Goal: Task Accomplishment & Management: Manage account settings

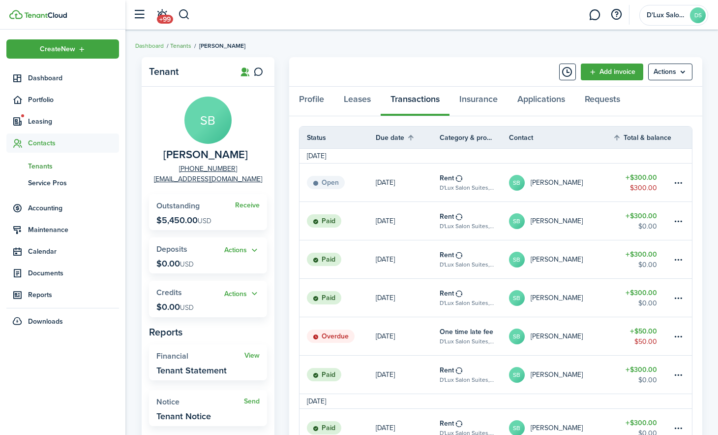
click at [180, 44] on link "Tenants" at bounding box center [180, 45] width 21 height 9
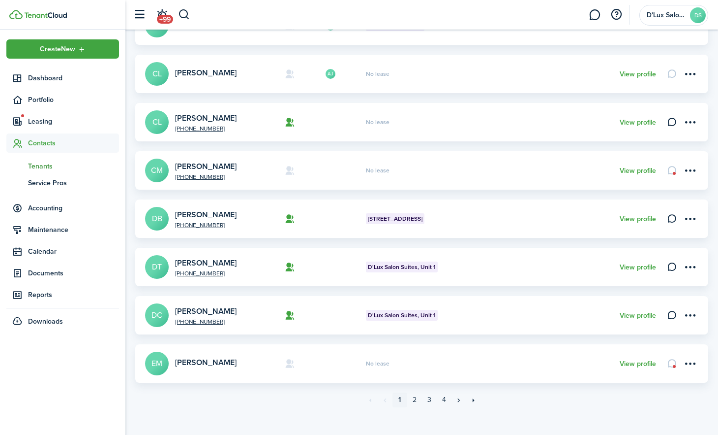
scroll to position [306, 0]
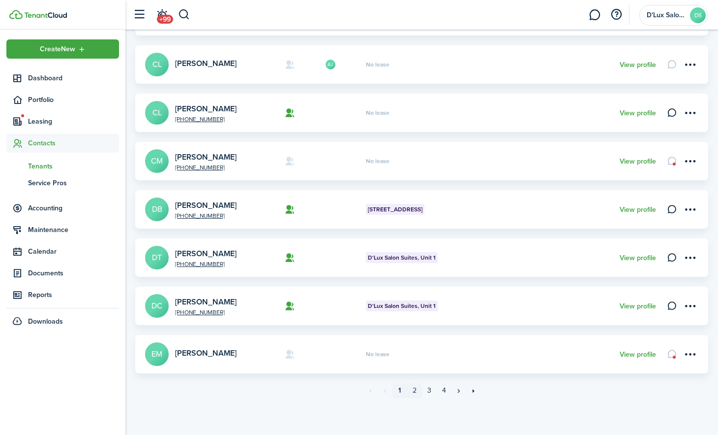
click at [415, 392] on link "2" at bounding box center [414, 390] width 15 height 15
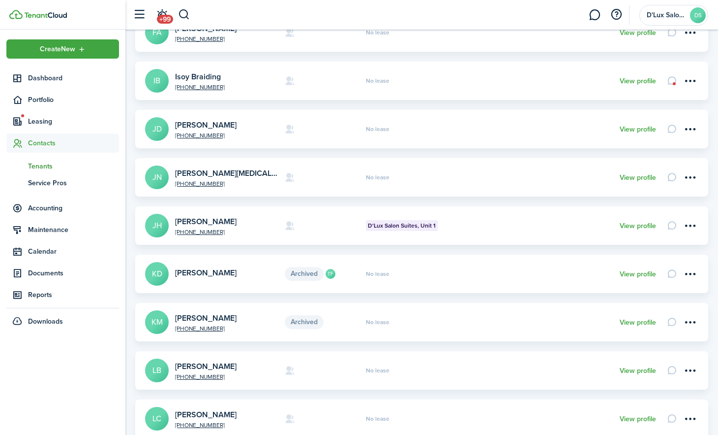
scroll to position [246, 0]
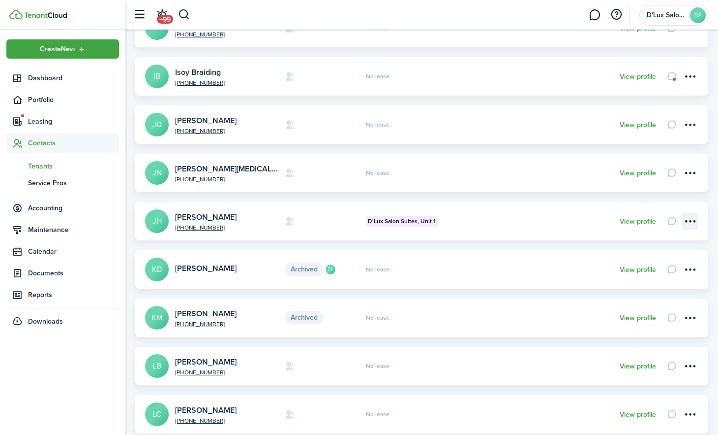
click at [696, 224] on menu-btn-icon "Open menu" at bounding box center [690, 221] width 17 height 17
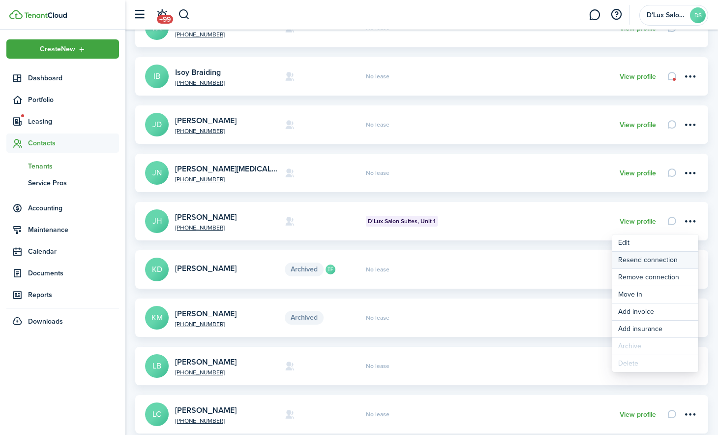
click at [628, 264] on button "Resend connection" at bounding box center [656, 259] width 86 height 17
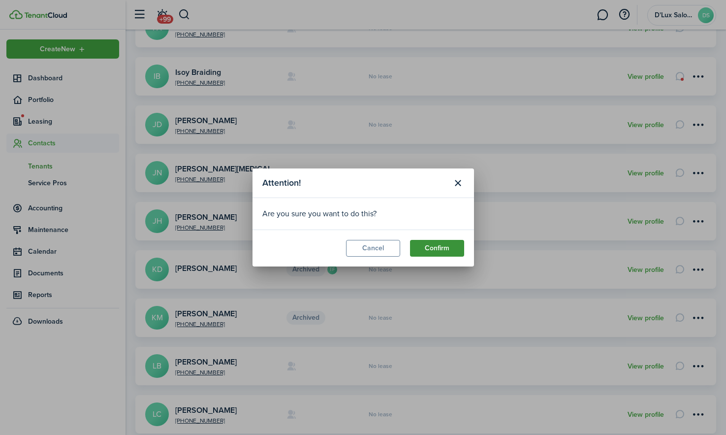
click at [428, 247] on button "Confirm" at bounding box center [437, 248] width 54 height 17
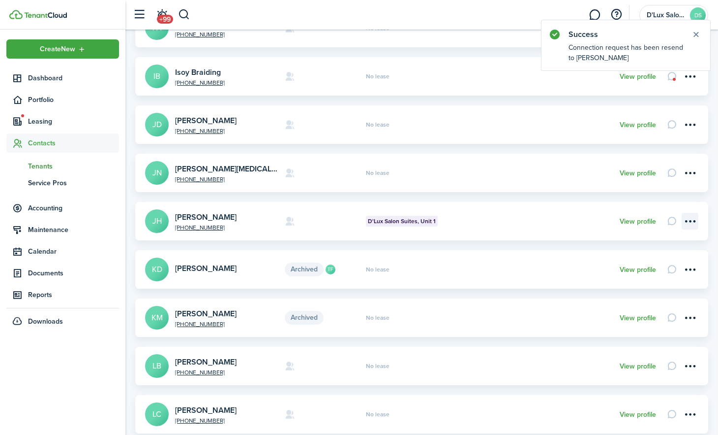
click at [698, 222] on menu-btn-icon "Open menu" at bounding box center [690, 221] width 17 height 17
click at [155, 219] on avatar-text "JH" at bounding box center [157, 221] width 24 height 24
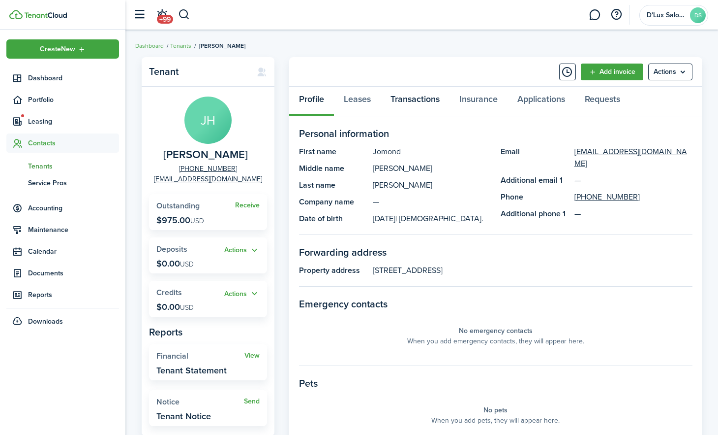
click at [416, 103] on link "Transactions" at bounding box center [415, 102] width 69 height 30
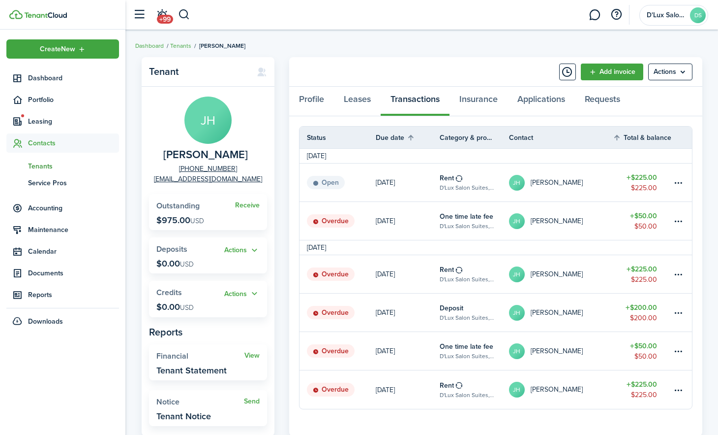
scroll to position [48, 0]
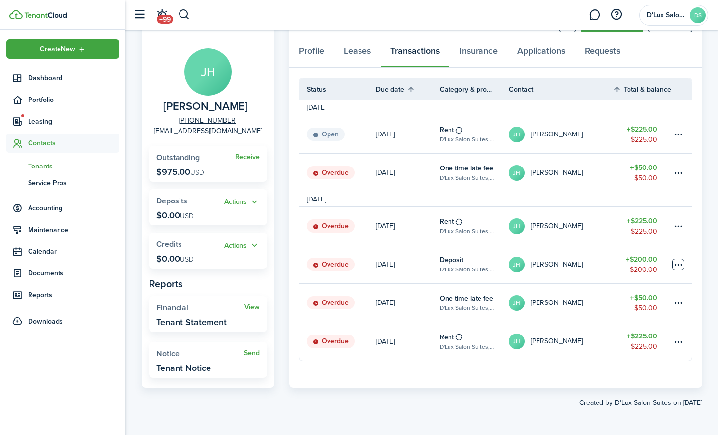
click at [676, 265] on table-menu-btn-icon at bounding box center [679, 264] width 12 height 12
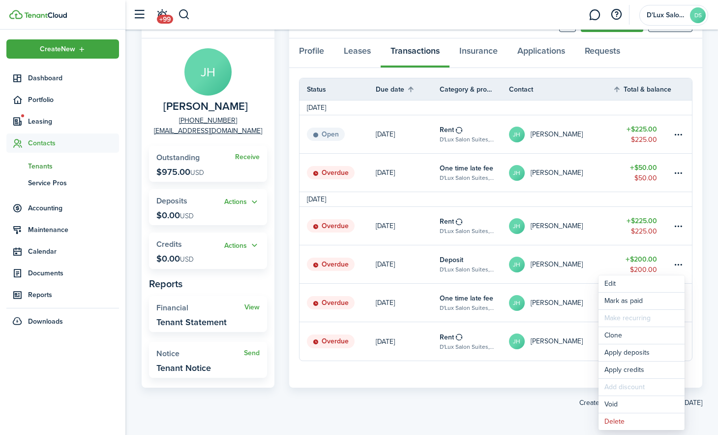
click at [438, 393] on created-at "Created by D'Lux Salon Suites on [DATE]" at bounding box center [422, 397] width 561 height 20
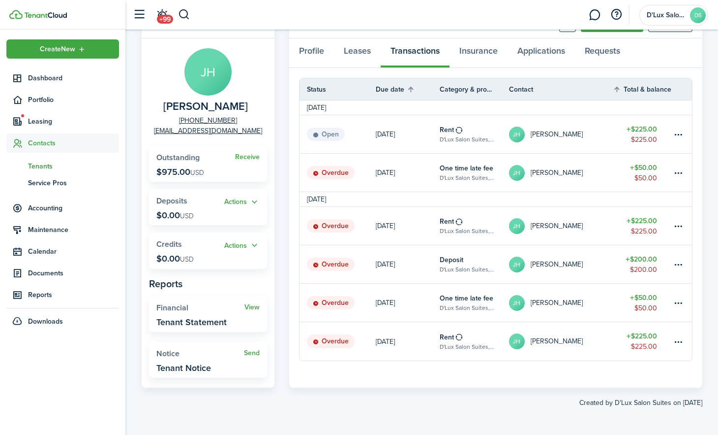
click at [138, 49] on div "Tenant [PERSON_NAME] [PERSON_NAME] [PHONE_NUMBER] [EMAIL_ADDRESS][DOMAIN_NAME] …" at bounding box center [421, 208] width 593 height 408
